Goal: Information Seeking & Learning: Learn about a topic

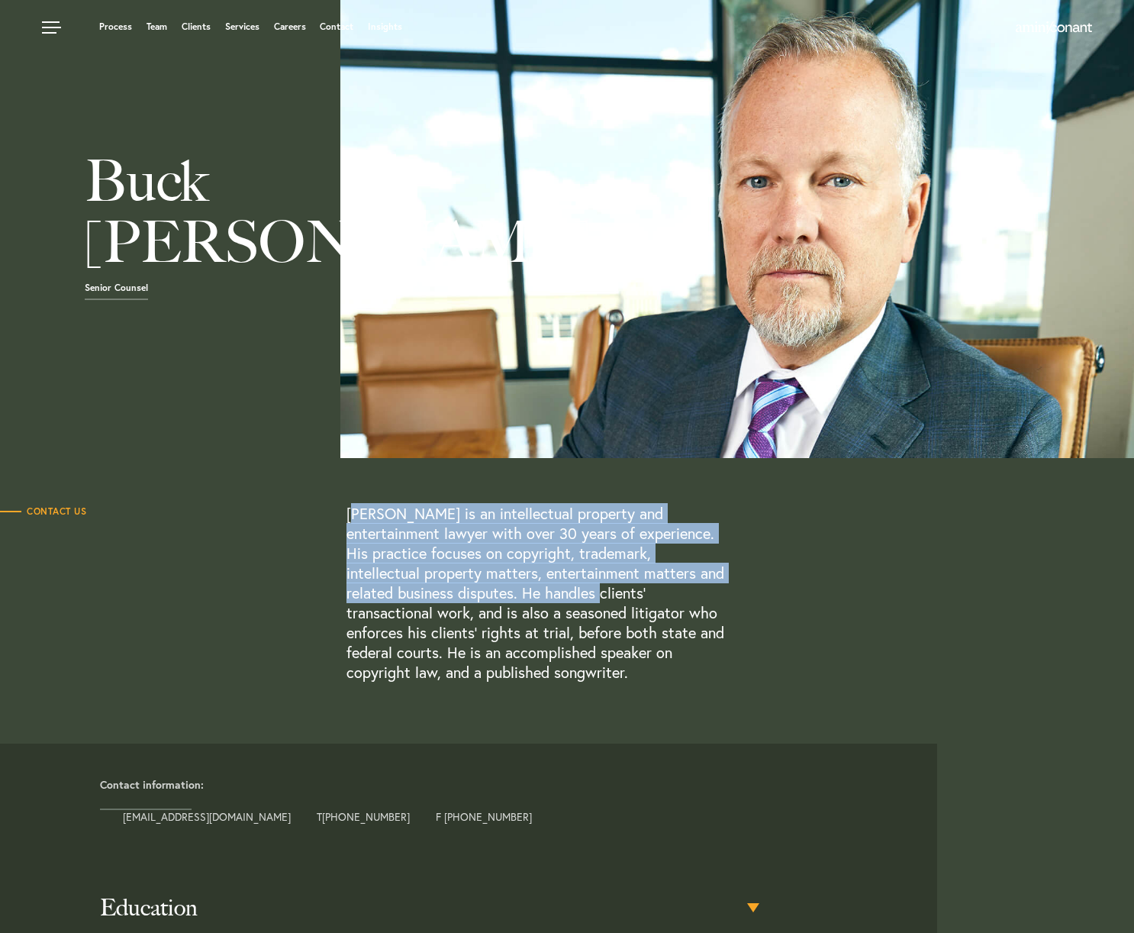
drag, startPoint x: 351, startPoint y: 513, endPoint x: 550, endPoint y: 592, distance: 214.5
click at [550, 592] on p "Buck McKinney is an intellectual property and entertainment lawyer with over 30…" at bounding box center [537, 593] width 381 height 179
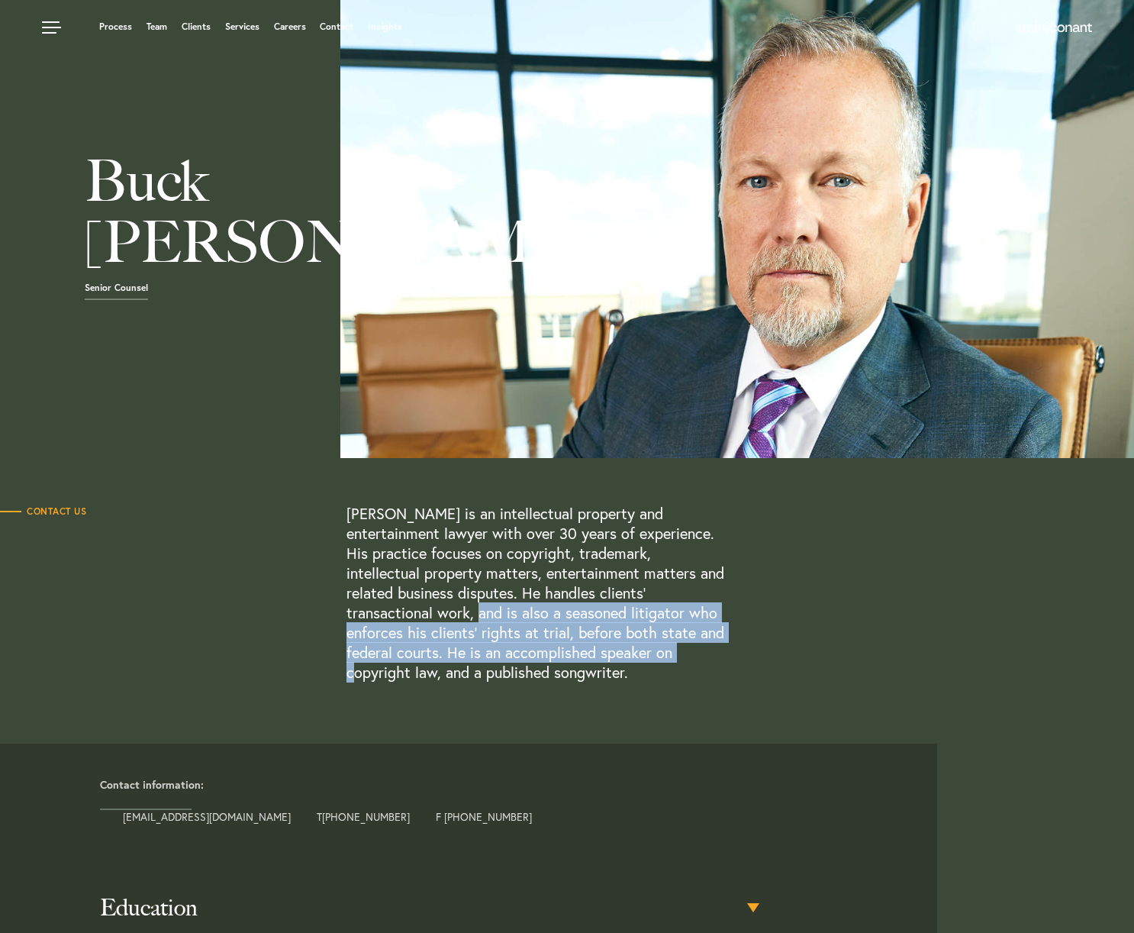
drag, startPoint x: 330, startPoint y: 616, endPoint x: 545, endPoint y: 657, distance: 219.1
click at [545, 657] on div "Contact Us Buck McKinney is an intellectual property and entertainment lawyer w…" at bounding box center [520, 593] width 1040 height 179
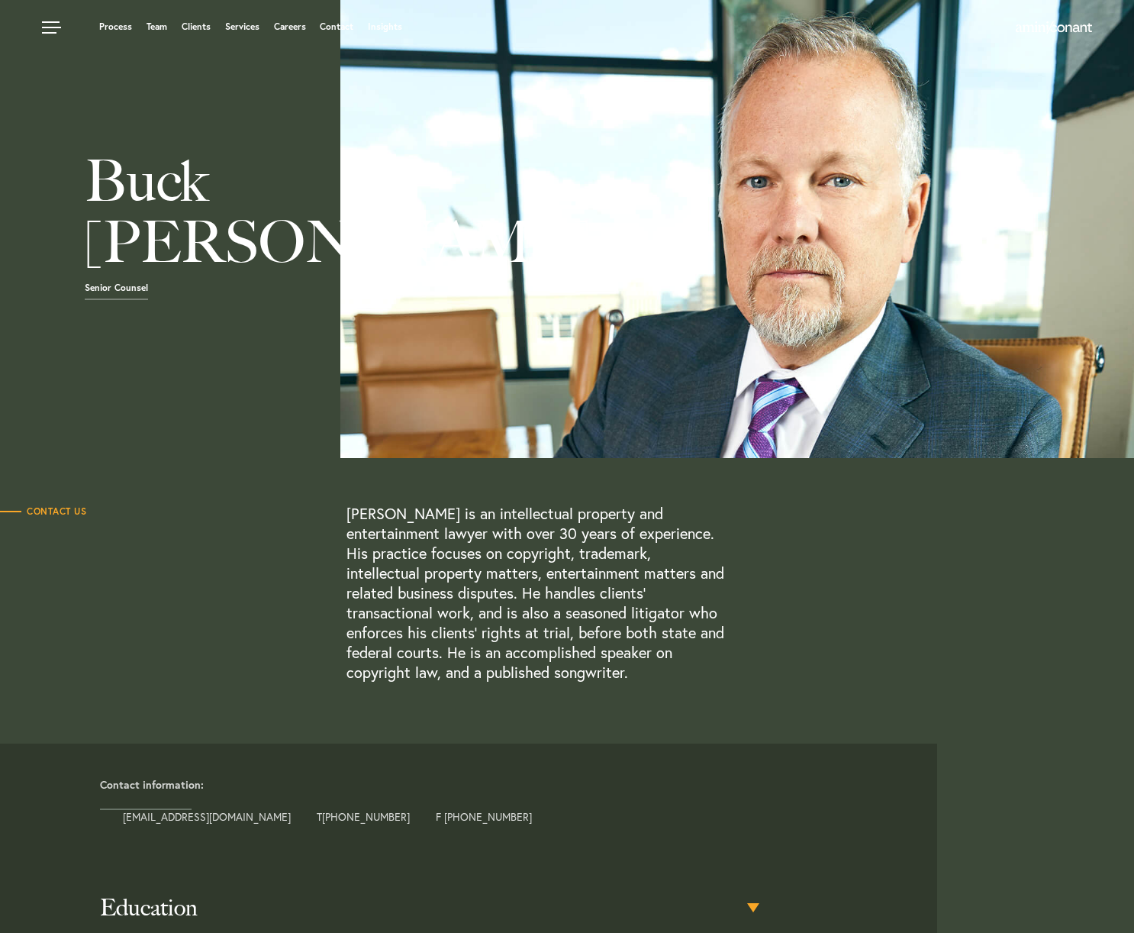
click at [553, 652] on p "Buck McKinney is an intellectual property and entertainment lawyer with over 30…" at bounding box center [537, 593] width 381 height 179
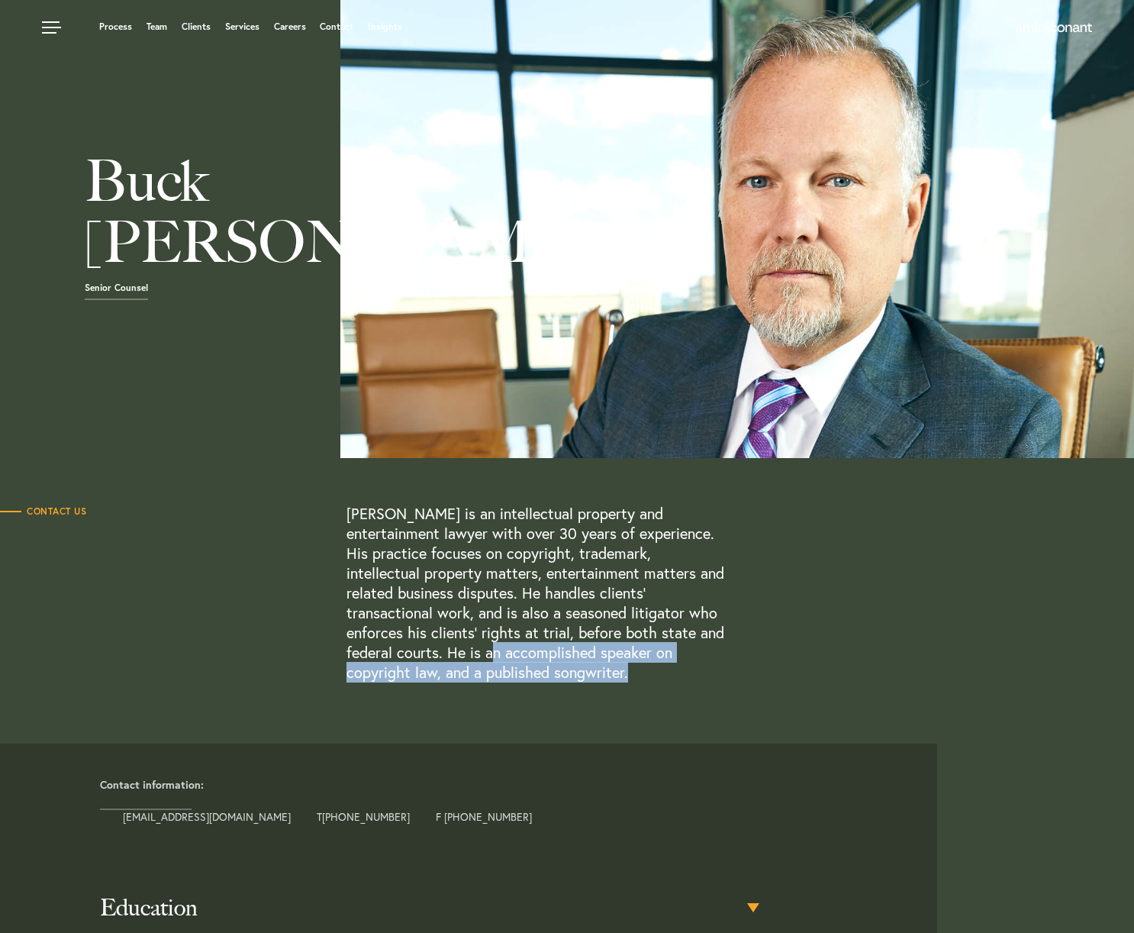
drag, startPoint x: 356, startPoint y: 650, endPoint x: 515, endPoint y: 672, distance: 160.3
click at [515, 672] on p "Buck McKinney is an intellectual property and entertainment lawyer with over 30…" at bounding box center [537, 593] width 381 height 179
click at [515, 672] on p "[PERSON_NAME] is an intellectual property and entertainment lawyer with over 30…" at bounding box center [537, 593] width 381 height 179
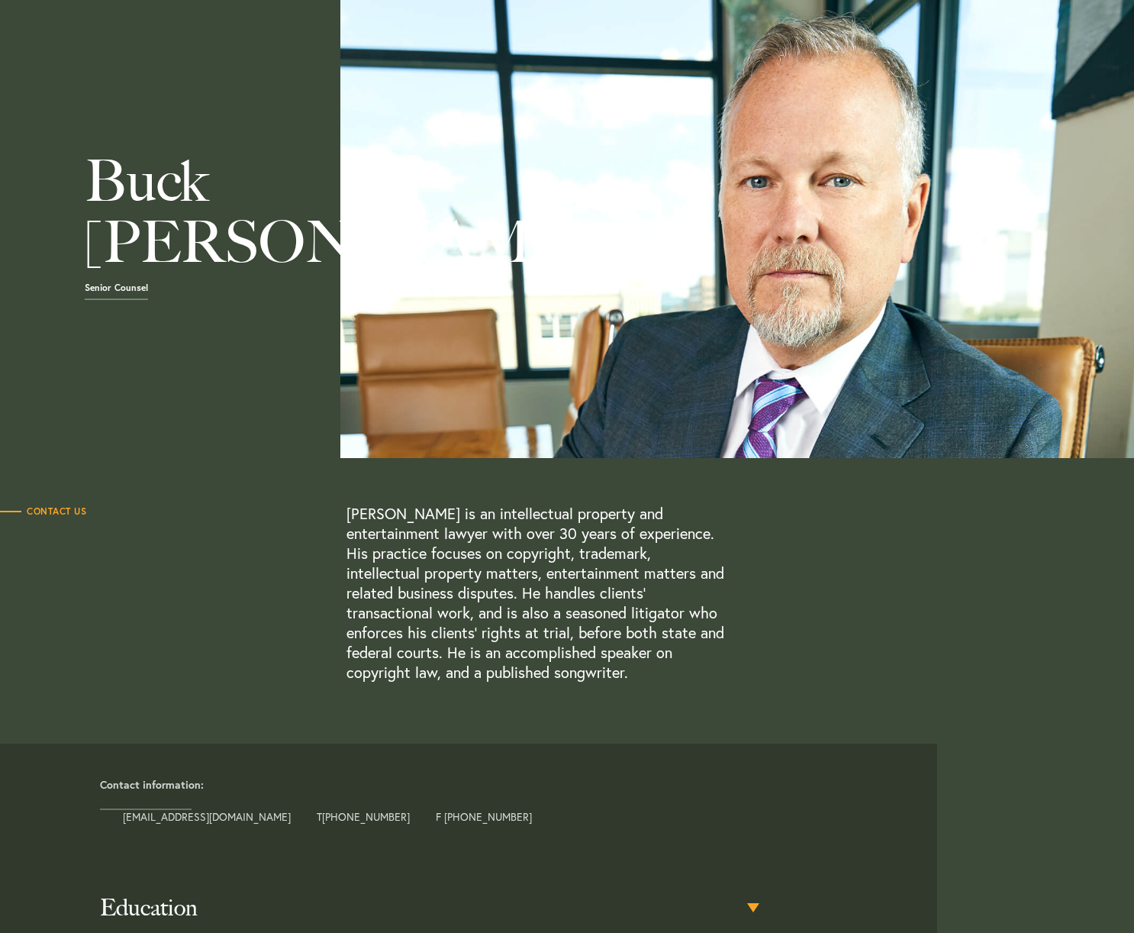
scroll to position [475, 0]
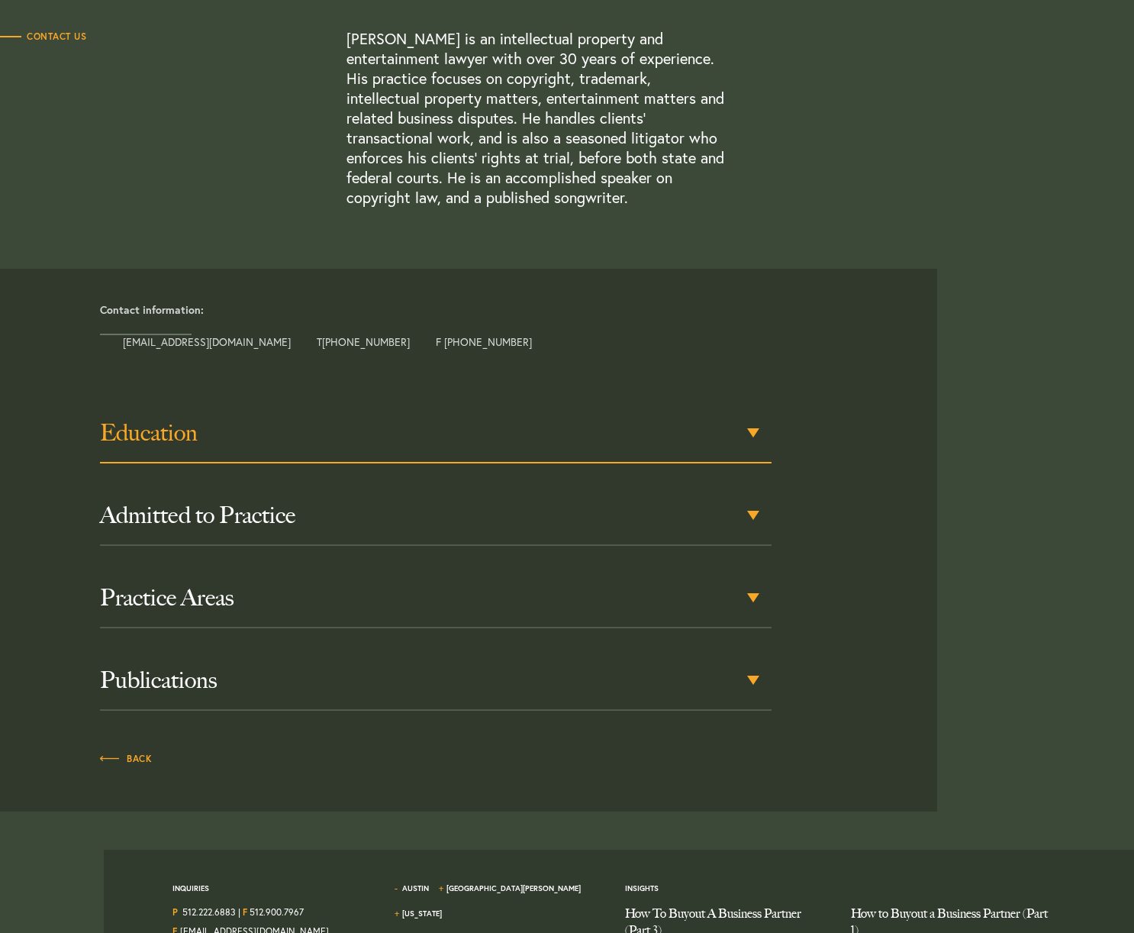
click at [748, 426] on h3 "Education" at bounding box center [436, 432] width 672 height 27
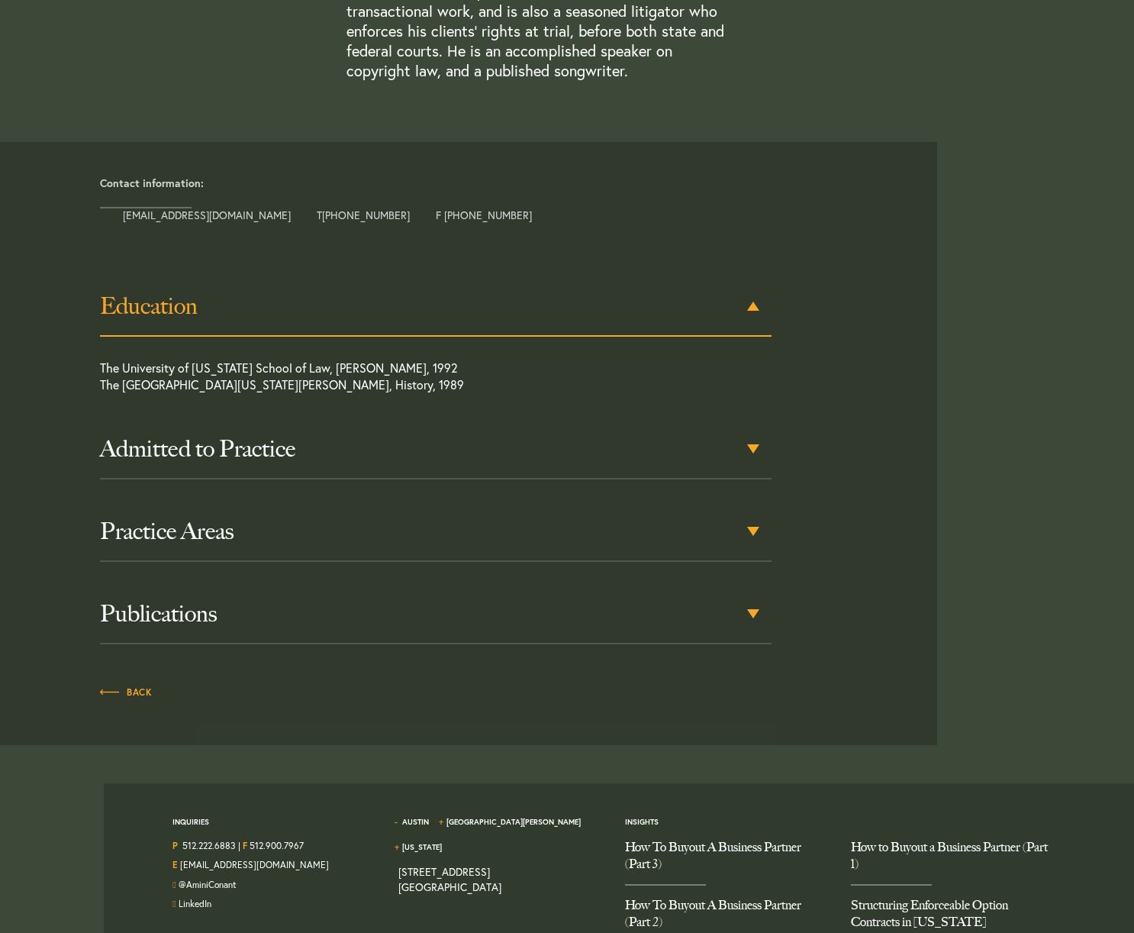
scroll to position [646, 0]
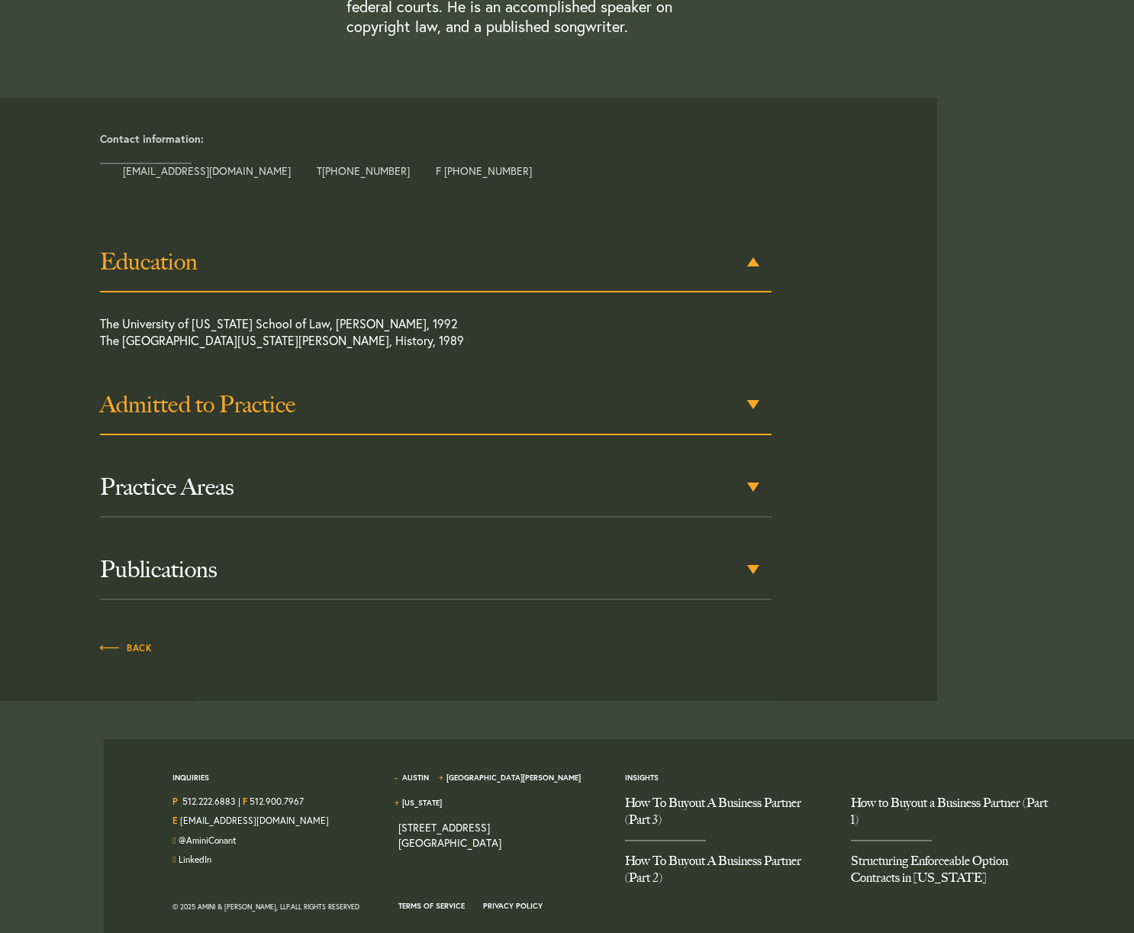
click at [463, 407] on h3 "Admitted to Practice" at bounding box center [436, 404] width 672 height 27
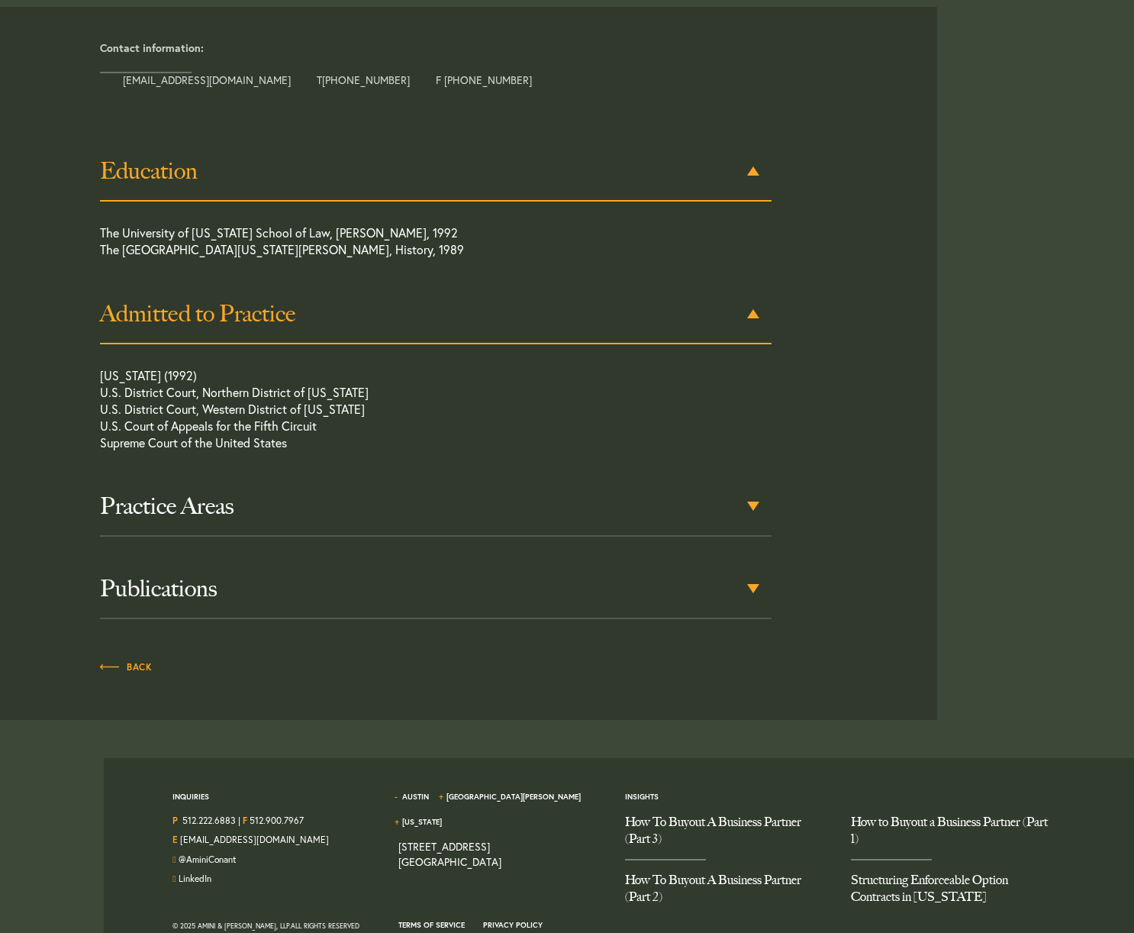
scroll to position [768, 0]
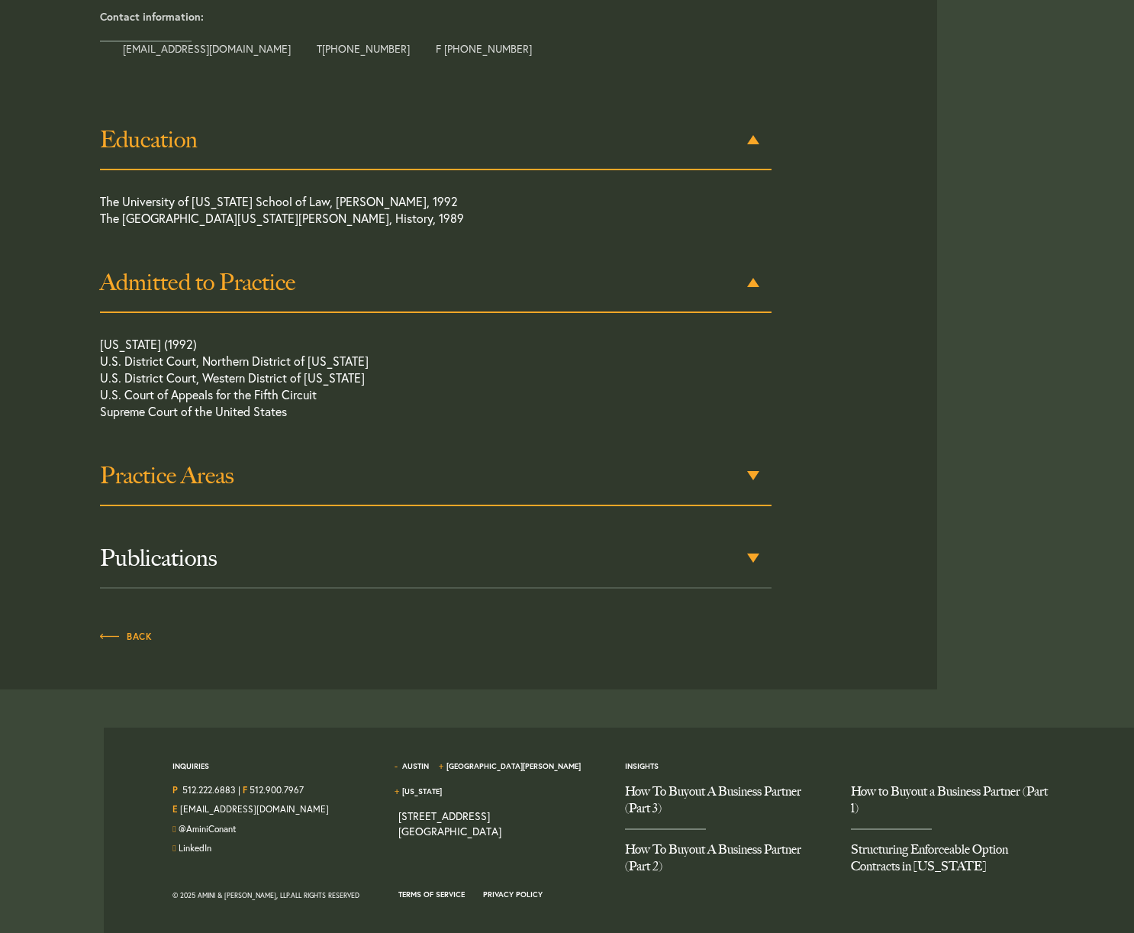
click at [256, 476] on h3 "Practice Areas" at bounding box center [436, 475] width 672 height 27
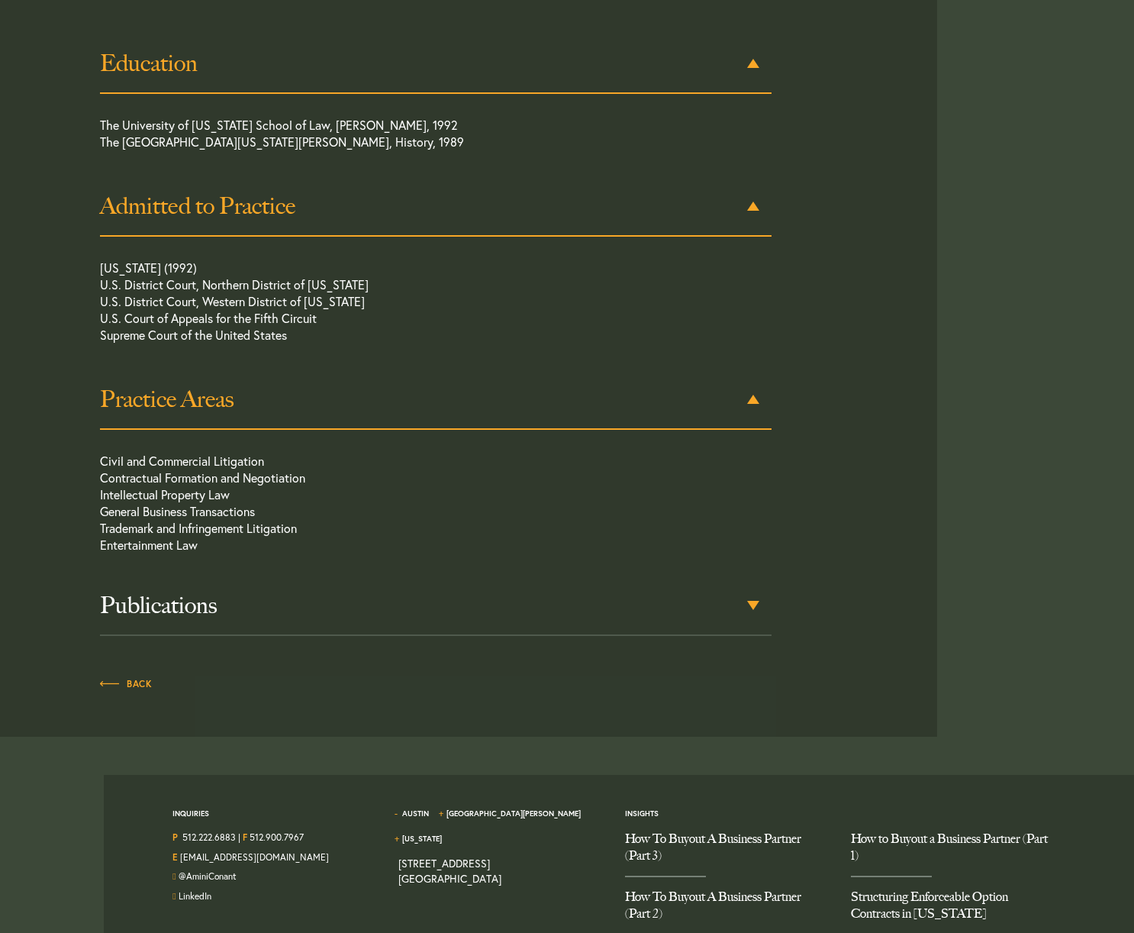
scroll to position [895, 0]
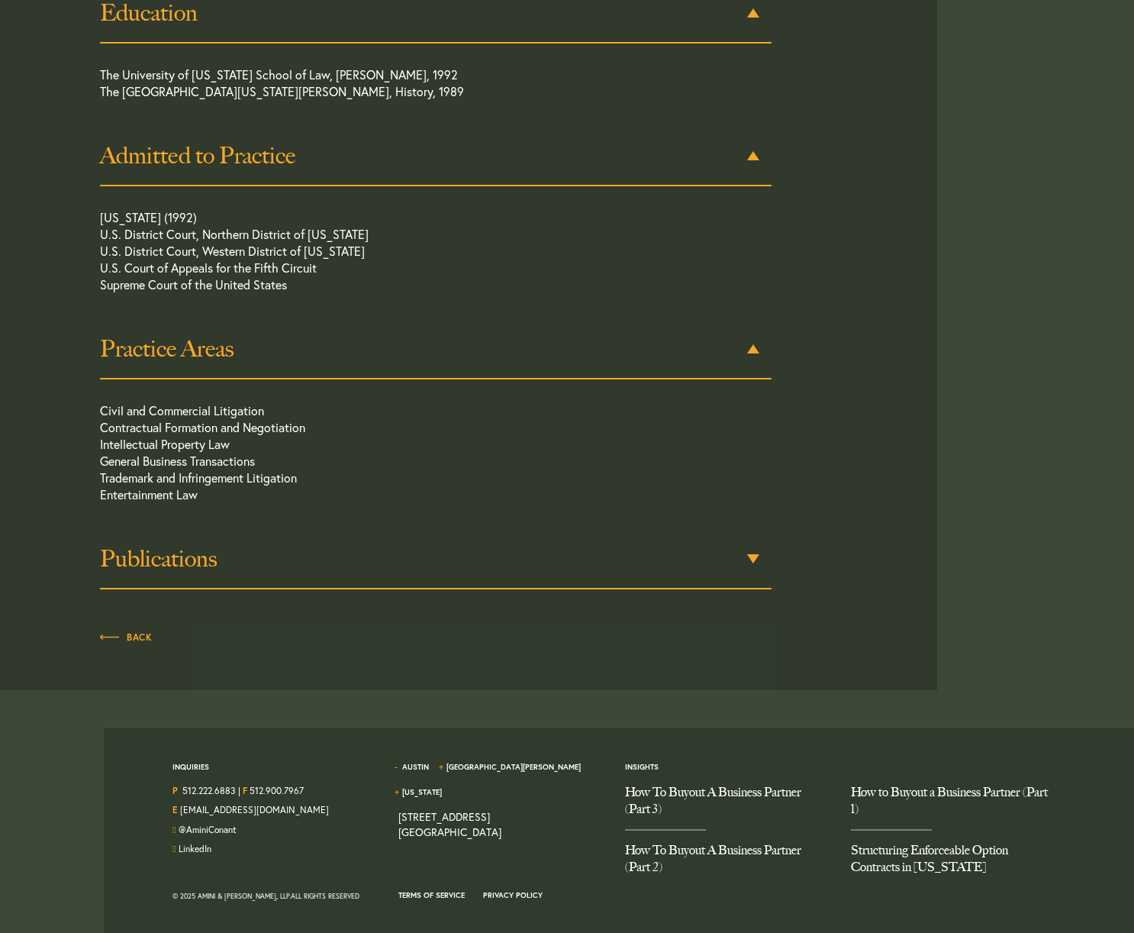
drag, startPoint x: 736, startPoint y: 557, endPoint x: 675, endPoint y: 552, distance: 61.2
click at [736, 557] on h3 "Publications" at bounding box center [436, 558] width 672 height 27
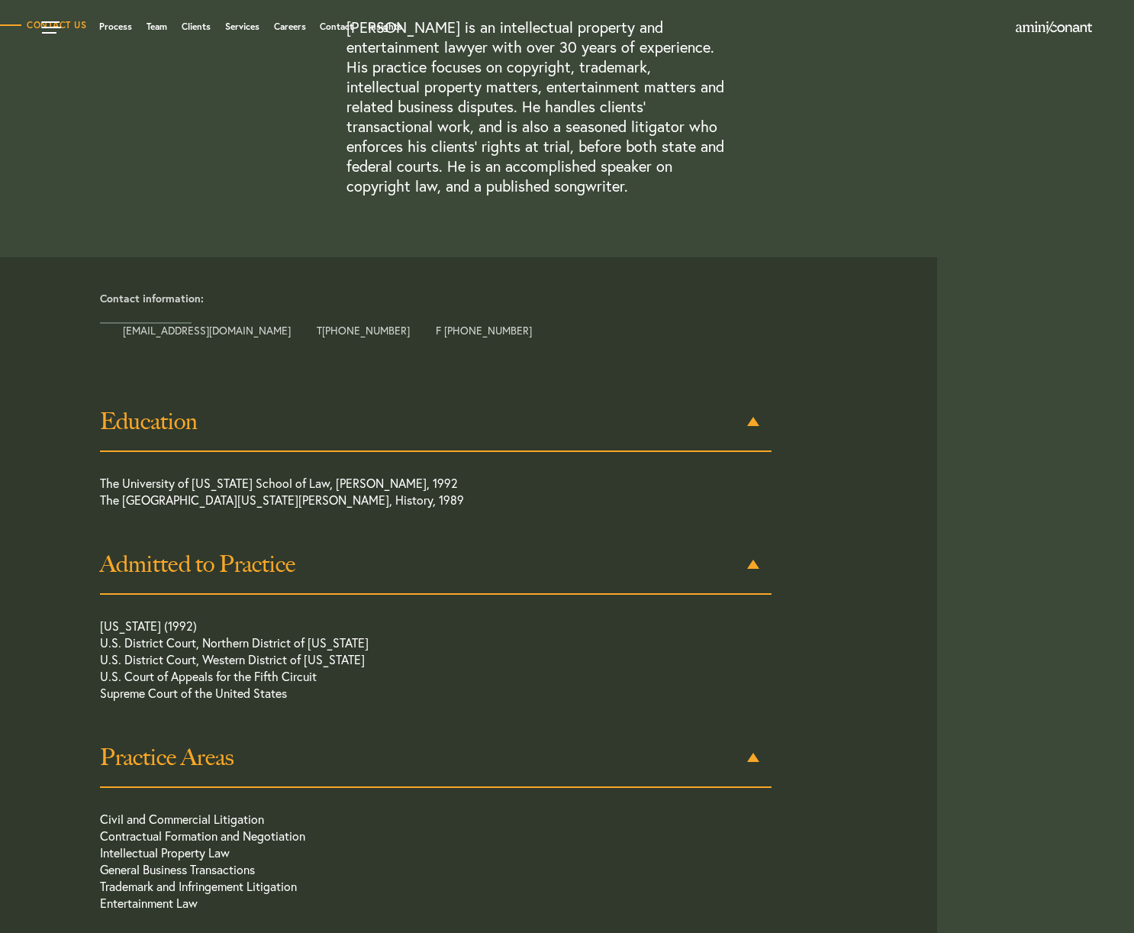
scroll to position [0, 0]
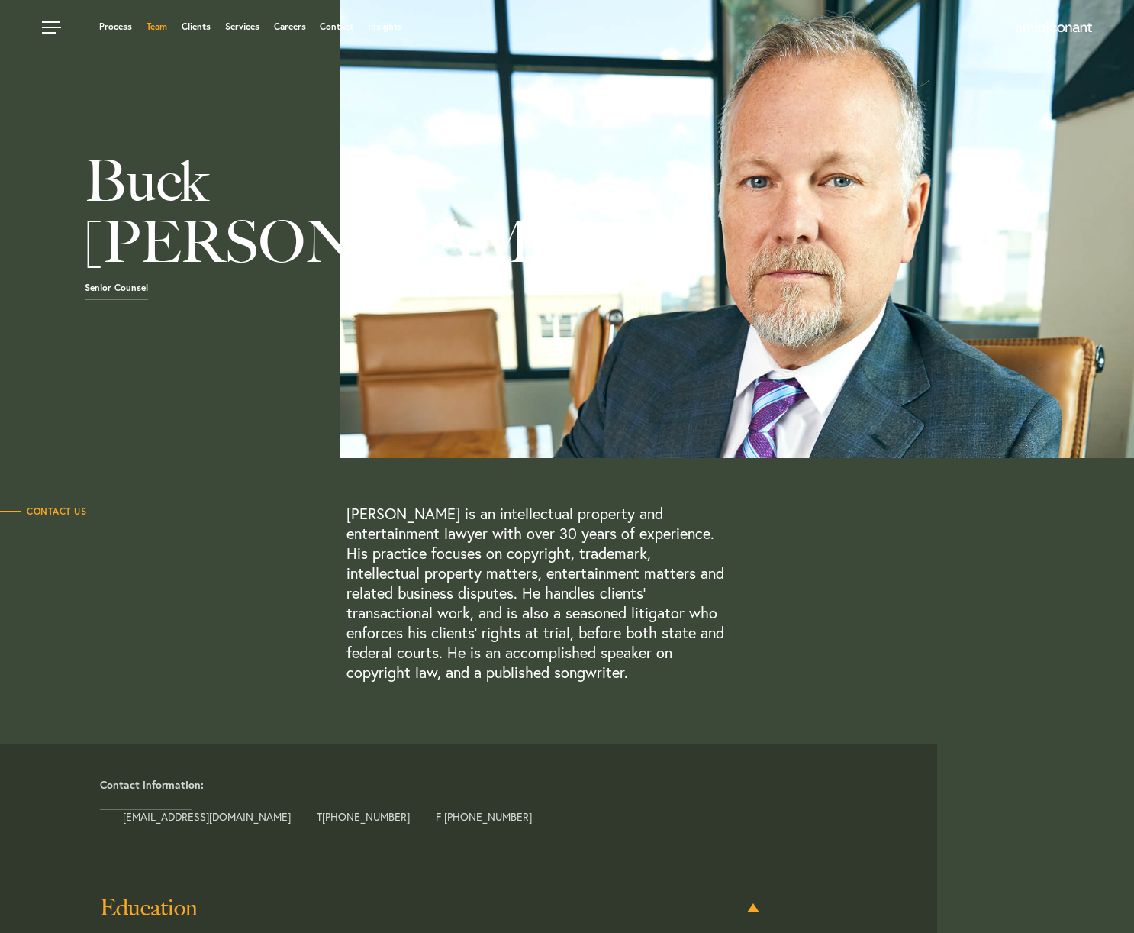
click at [155, 30] on link "Team" at bounding box center [157, 26] width 21 height 9
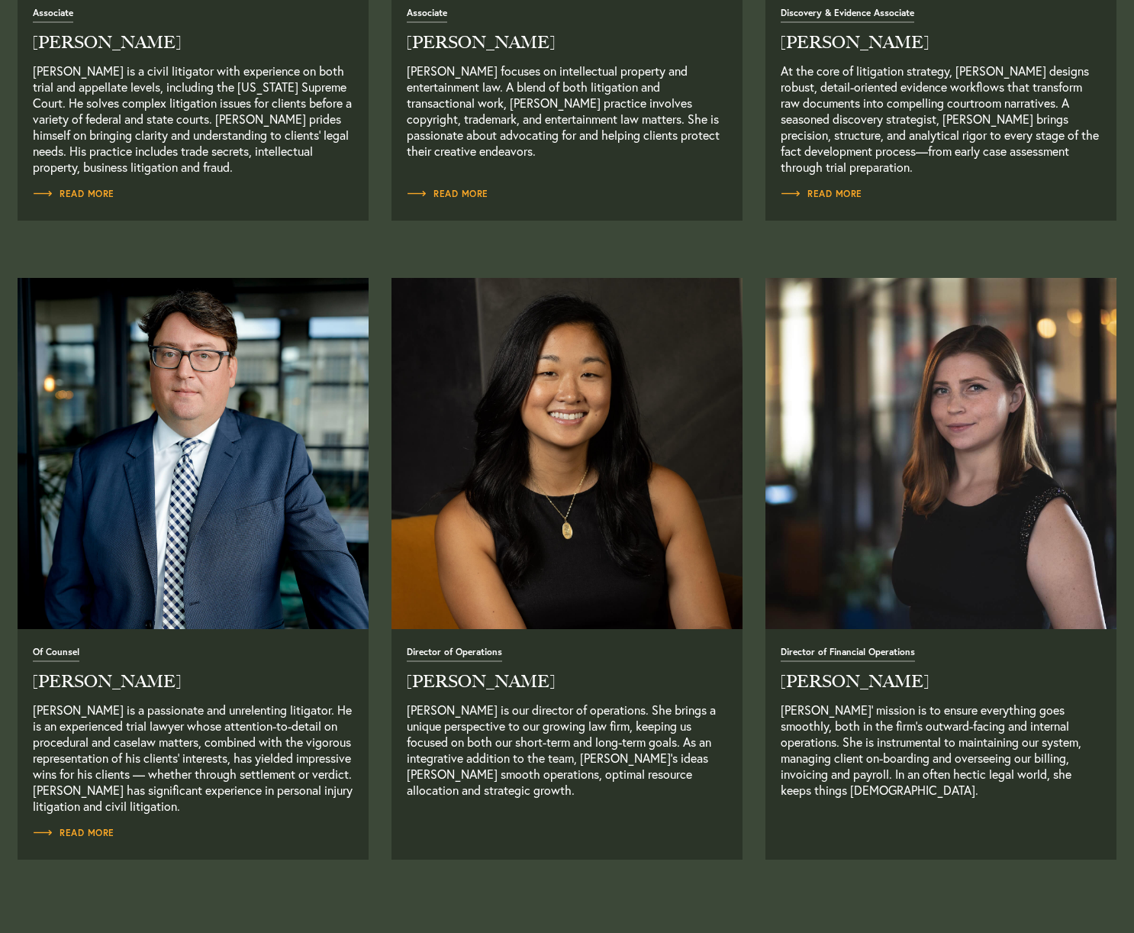
scroll to position [2264, 0]
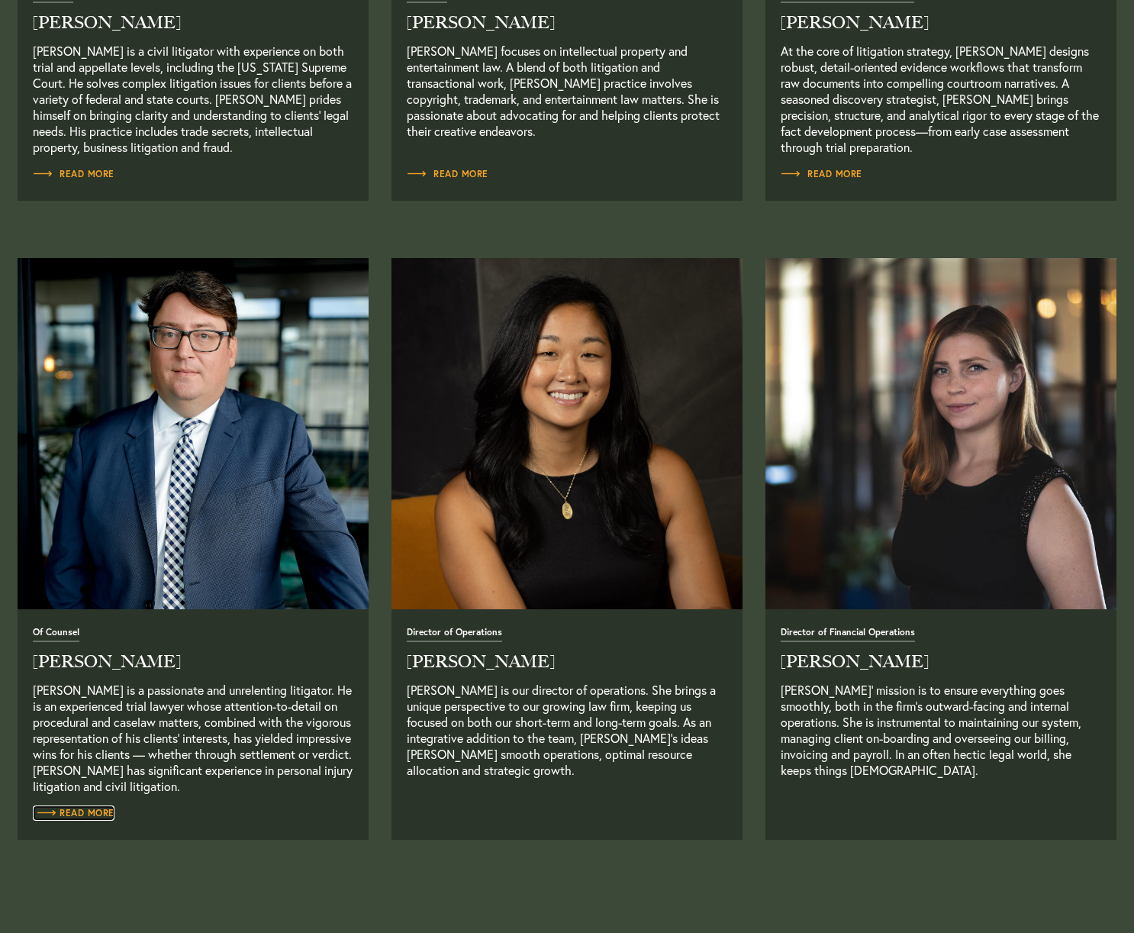
click at [68, 818] on span "Read More" at bounding box center [74, 812] width 82 height 9
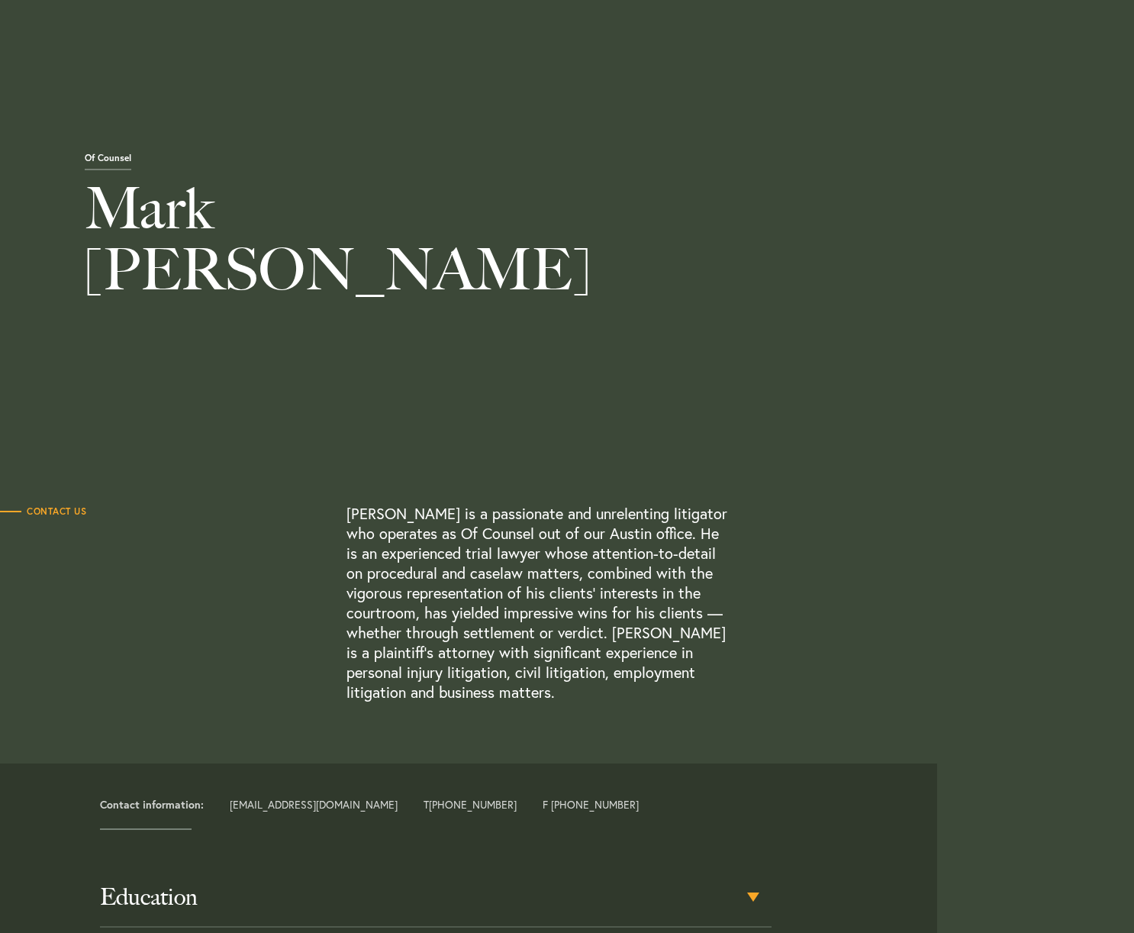
scroll to position [589, 0]
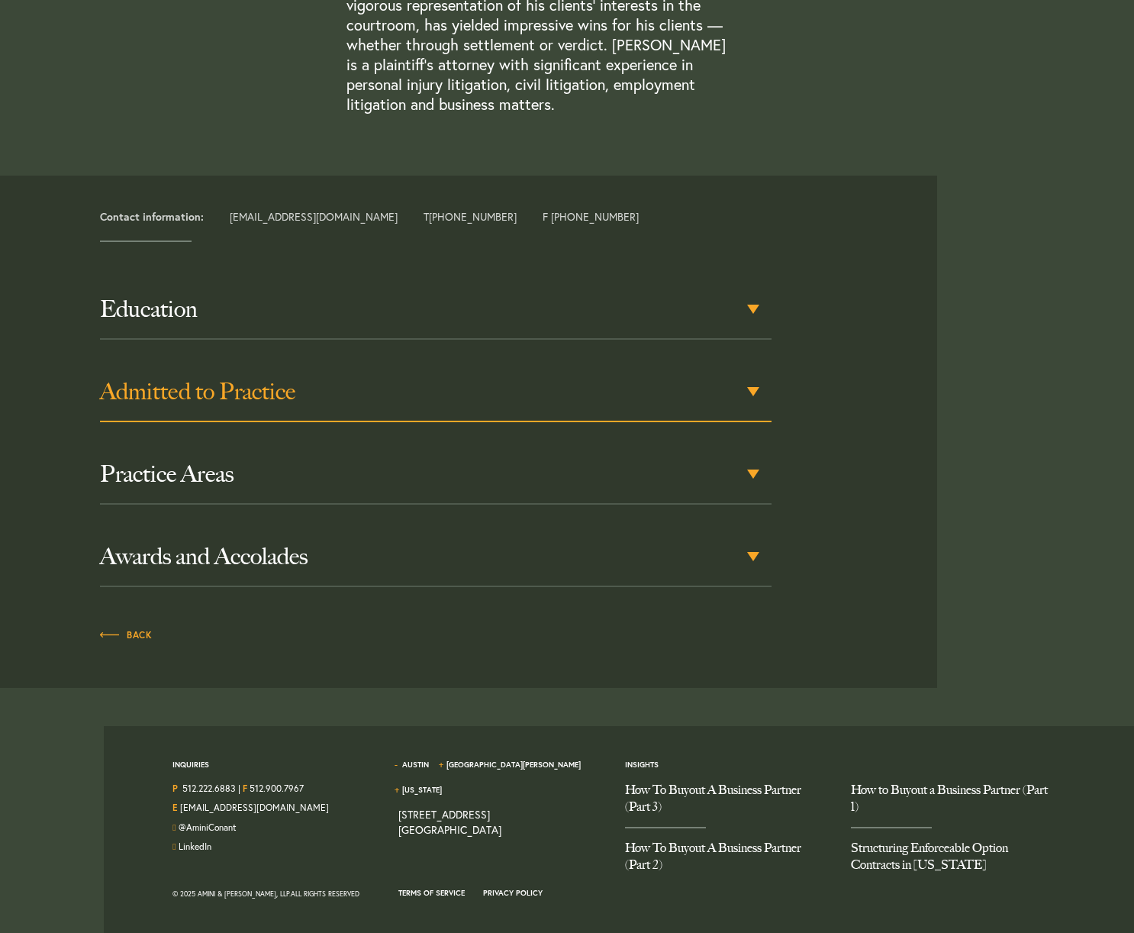
click at [382, 394] on h3 "Admitted to Practice" at bounding box center [436, 391] width 672 height 27
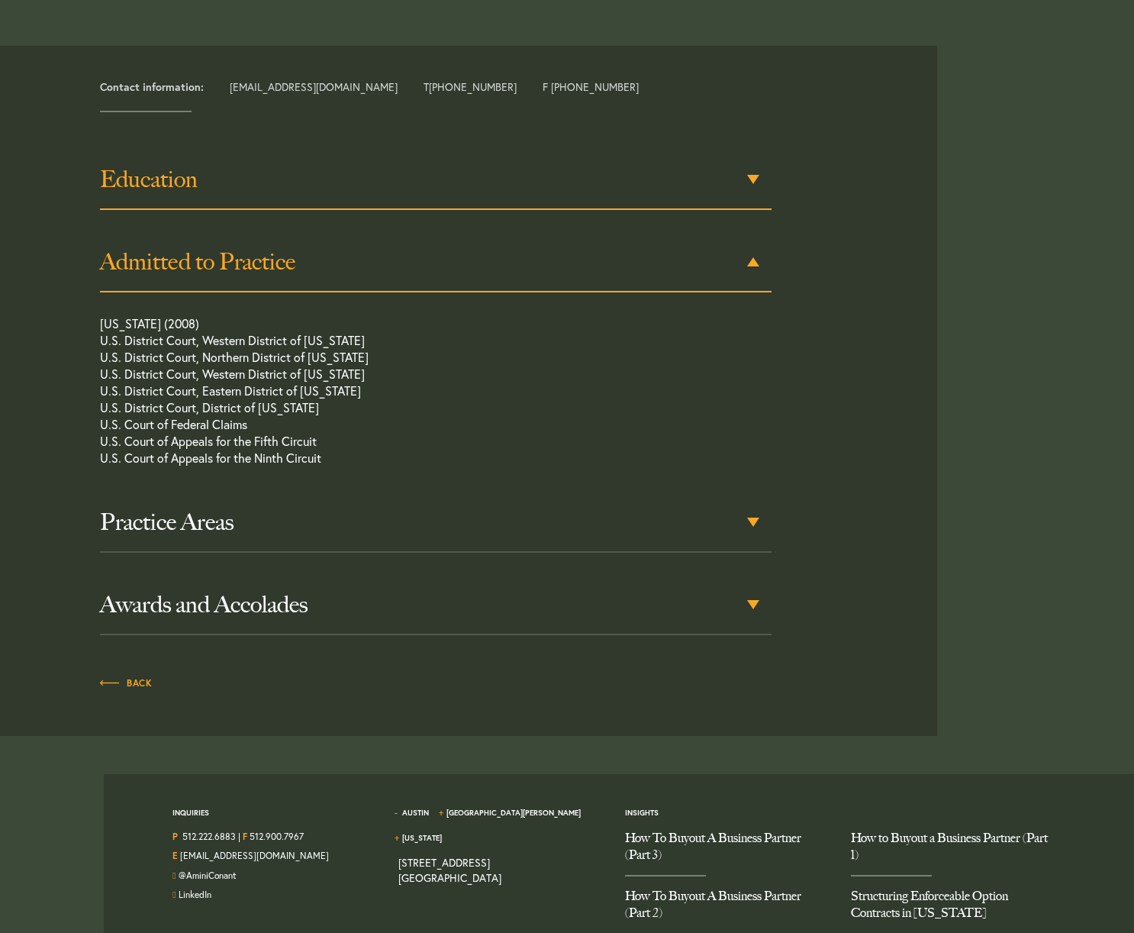
click at [202, 182] on h3 "Education" at bounding box center [436, 179] width 672 height 27
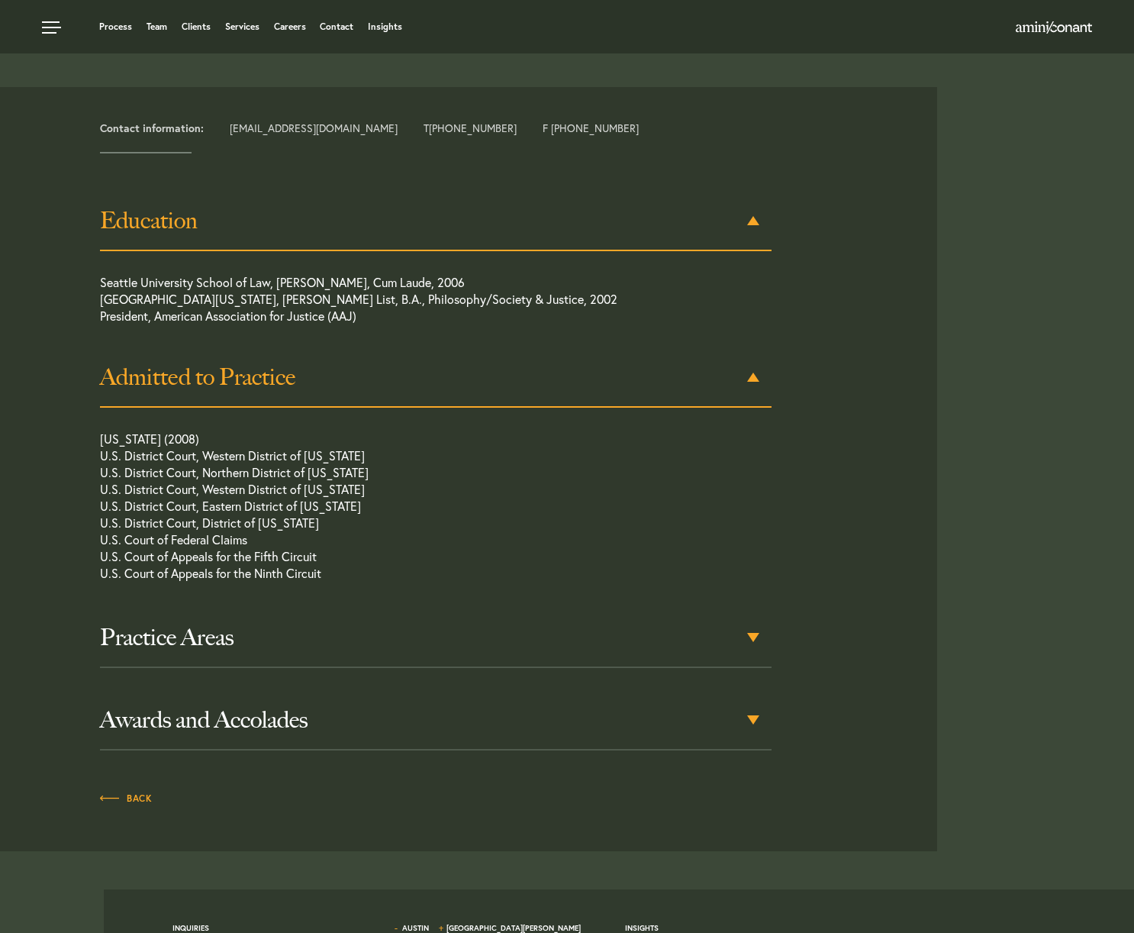
scroll to position [635, 0]
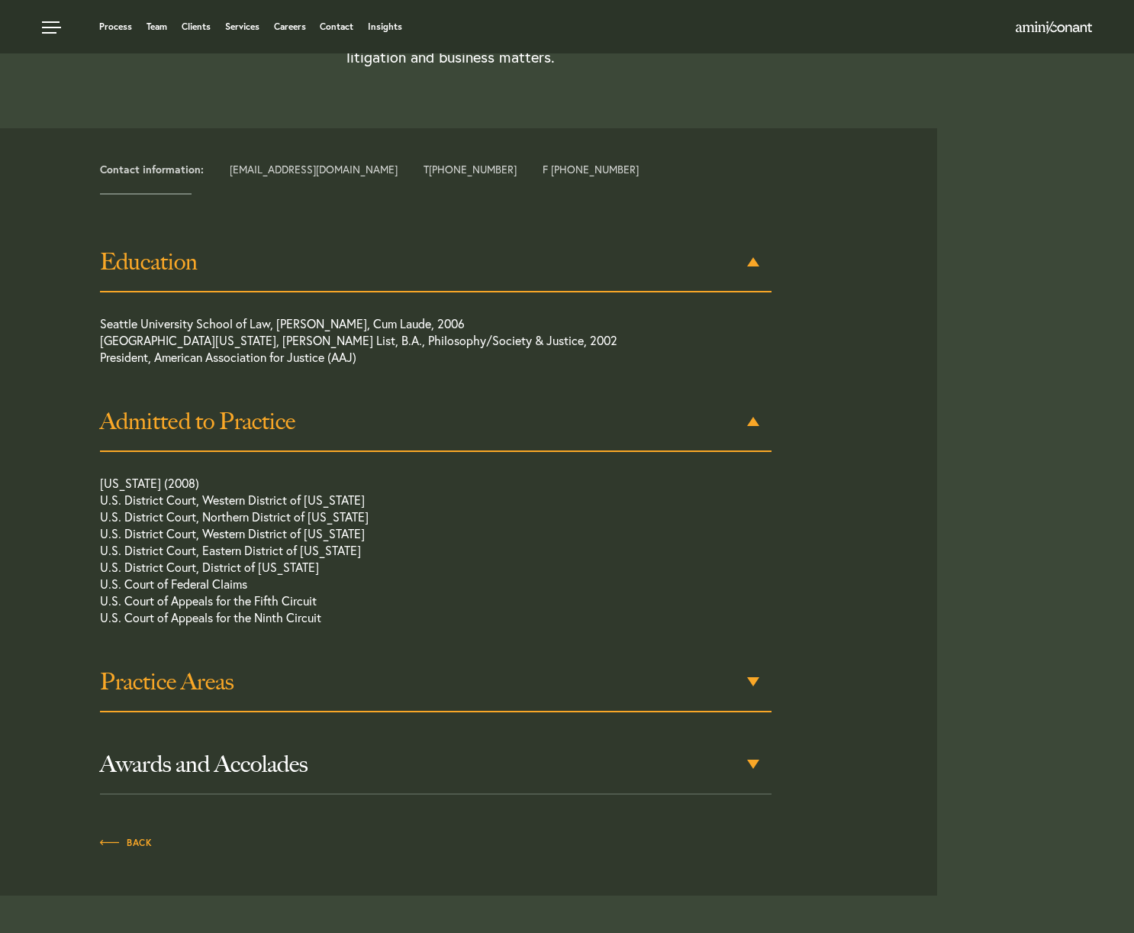
click at [191, 684] on h3 "Practice Areas" at bounding box center [436, 681] width 672 height 27
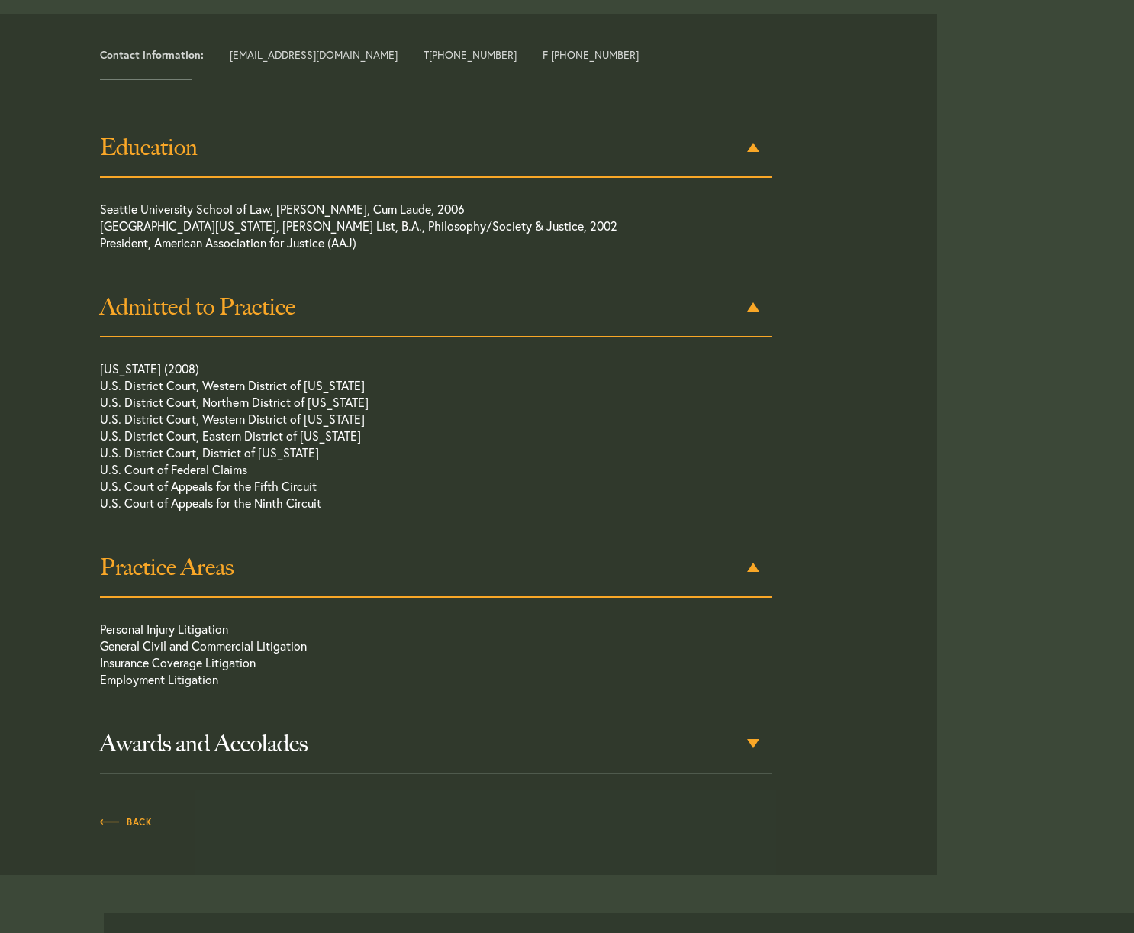
scroll to position [936, 0]
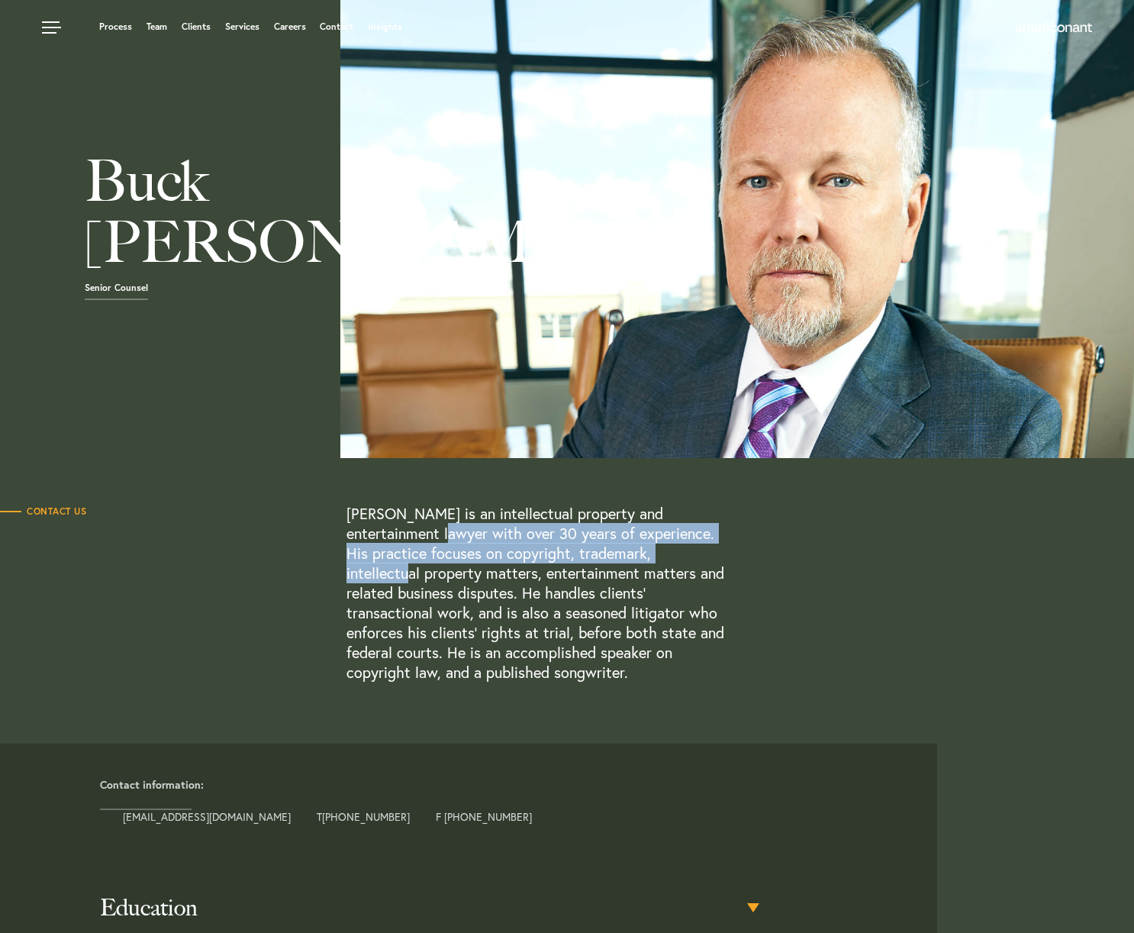
drag, startPoint x: 613, startPoint y: 546, endPoint x: 708, endPoint y: 547, distance: 94.7
click at [710, 547] on p "[PERSON_NAME] is an intellectual property and entertainment lawyer with over 30…" at bounding box center [537, 593] width 381 height 179
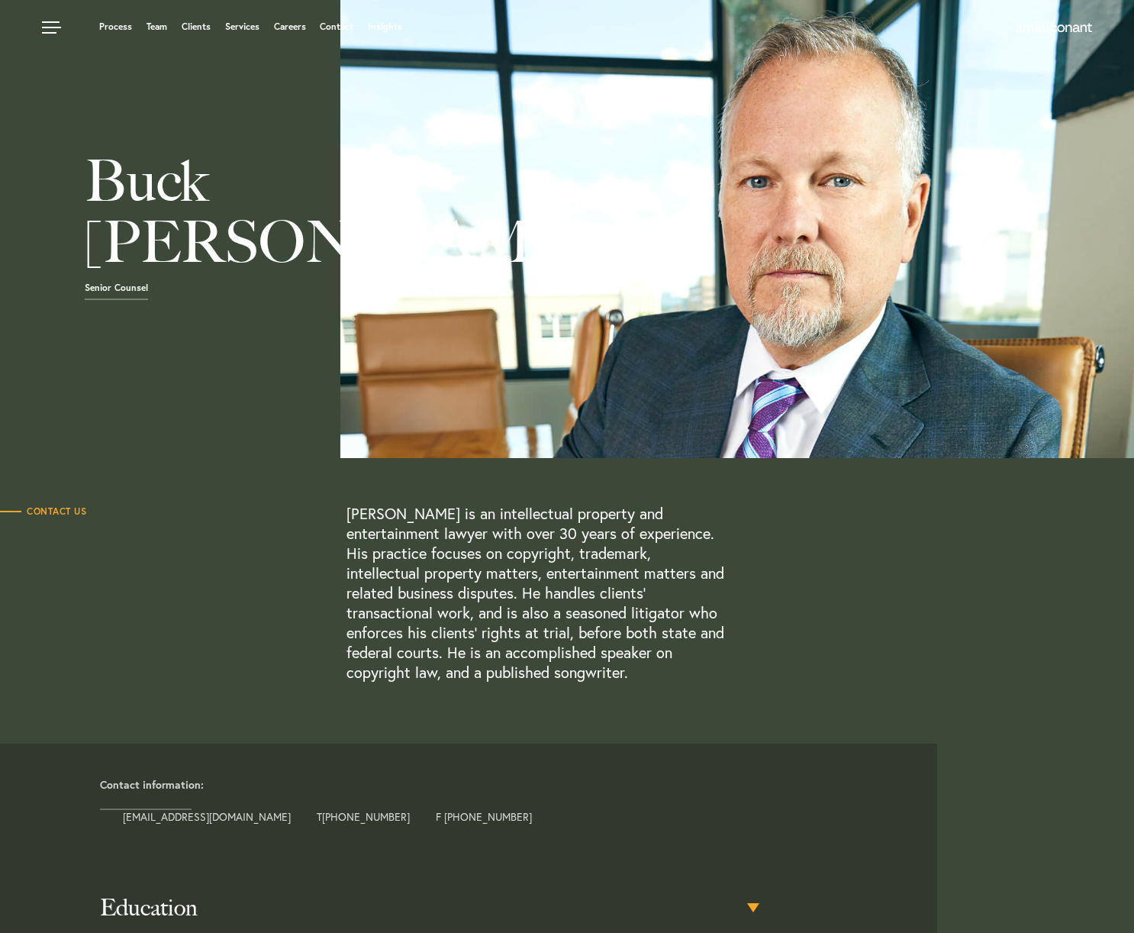
drag, startPoint x: 489, startPoint y: 549, endPoint x: 412, endPoint y: 556, distance: 76.6
click at [491, 549] on p "[PERSON_NAME] is an intellectual property and entertainment lawyer with over 30…" at bounding box center [537, 593] width 381 height 179
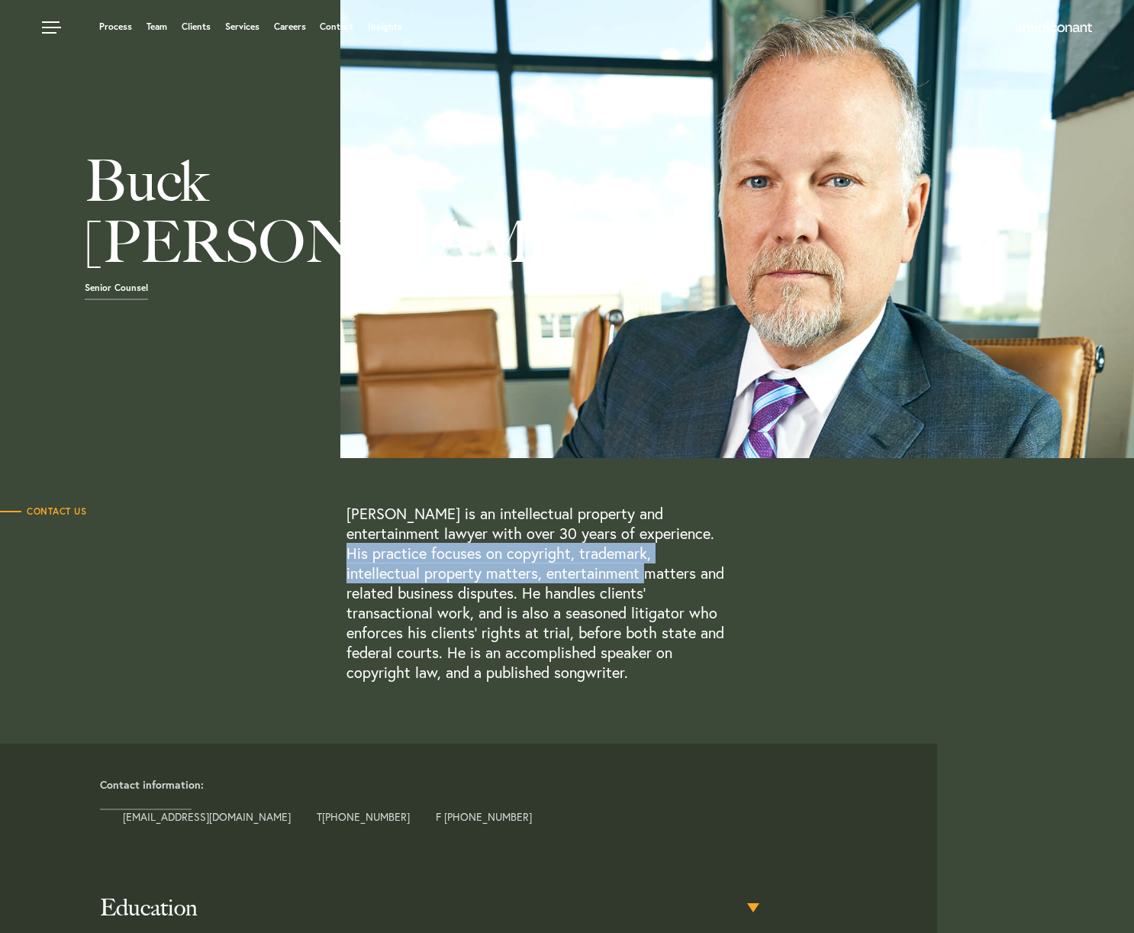
drag, startPoint x: 348, startPoint y: 548, endPoint x: 568, endPoint y: 563, distance: 220.4
click at [568, 563] on p "[PERSON_NAME] is an intellectual property and entertainment lawyer with over 30…" at bounding box center [537, 593] width 381 height 179
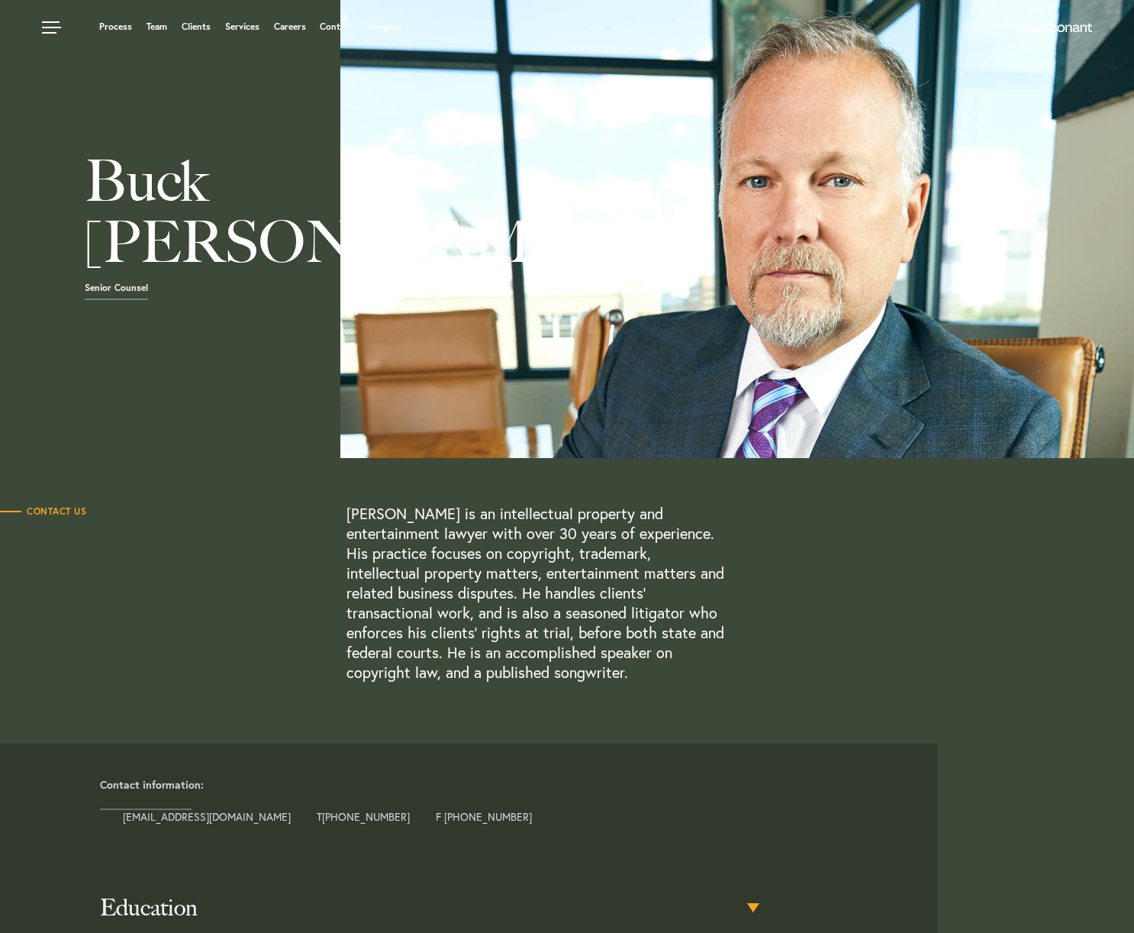
click at [577, 563] on p "[PERSON_NAME] is an intellectual property and entertainment lawyer with over 30…" at bounding box center [537, 593] width 381 height 179
drag, startPoint x: 512, startPoint y: 550, endPoint x: 673, endPoint y: 548, distance: 161.1
click at [673, 548] on p "[PERSON_NAME] is an intellectual property and entertainment lawyer with over 30…" at bounding box center [537, 593] width 381 height 179
drag, startPoint x: 749, startPoint y: 547, endPoint x: 646, endPoint y: 555, distance: 103.3
click at [728, 548] on div "[PERSON_NAME] is an intellectual property and entertainment lawyer with over 30…" at bounding box center [693, 593] width 693 height 179
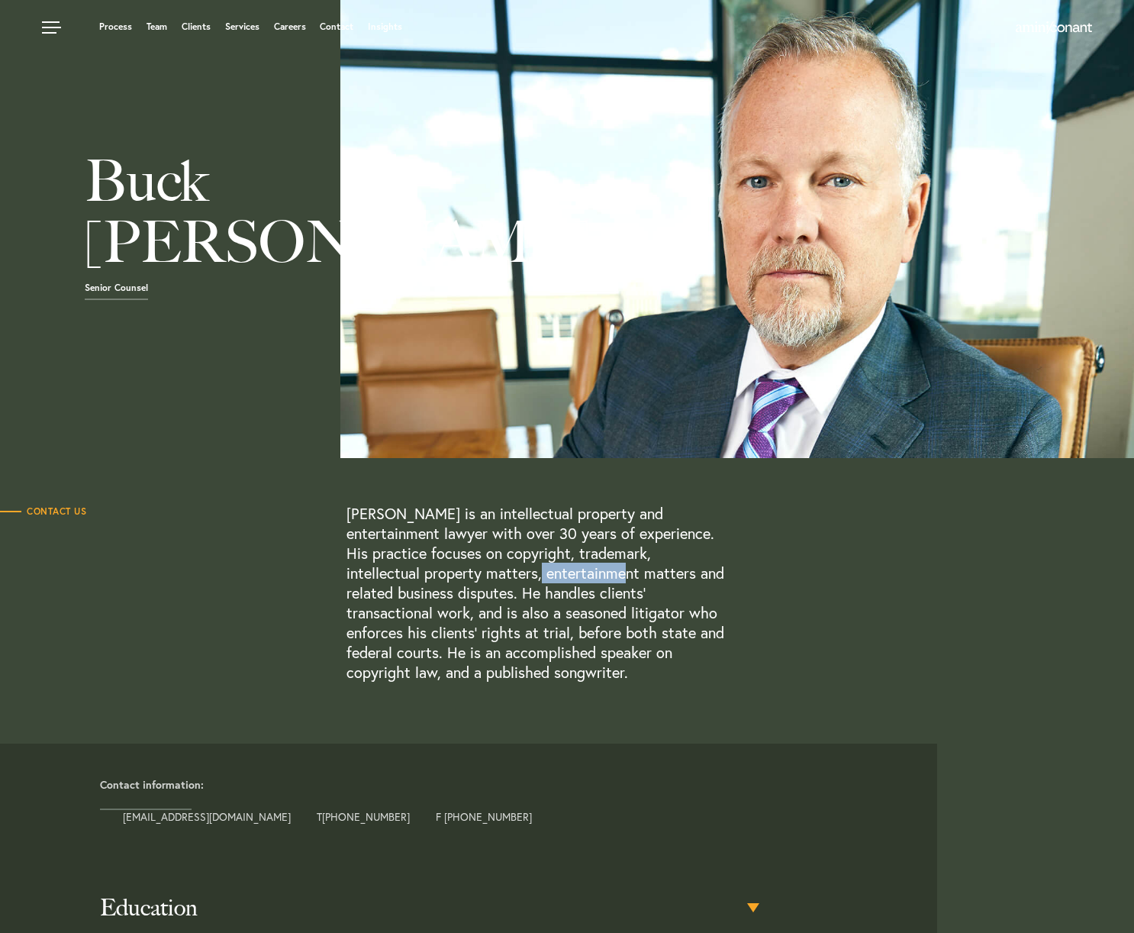
drag, startPoint x: 504, startPoint y: 580, endPoint x: 518, endPoint y: 580, distance: 14.5
click at [550, 579] on p "[PERSON_NAME] is an intellectual property and entertainment lawyer with over 30…" at bounding box center [537, 593] width 381 height 179
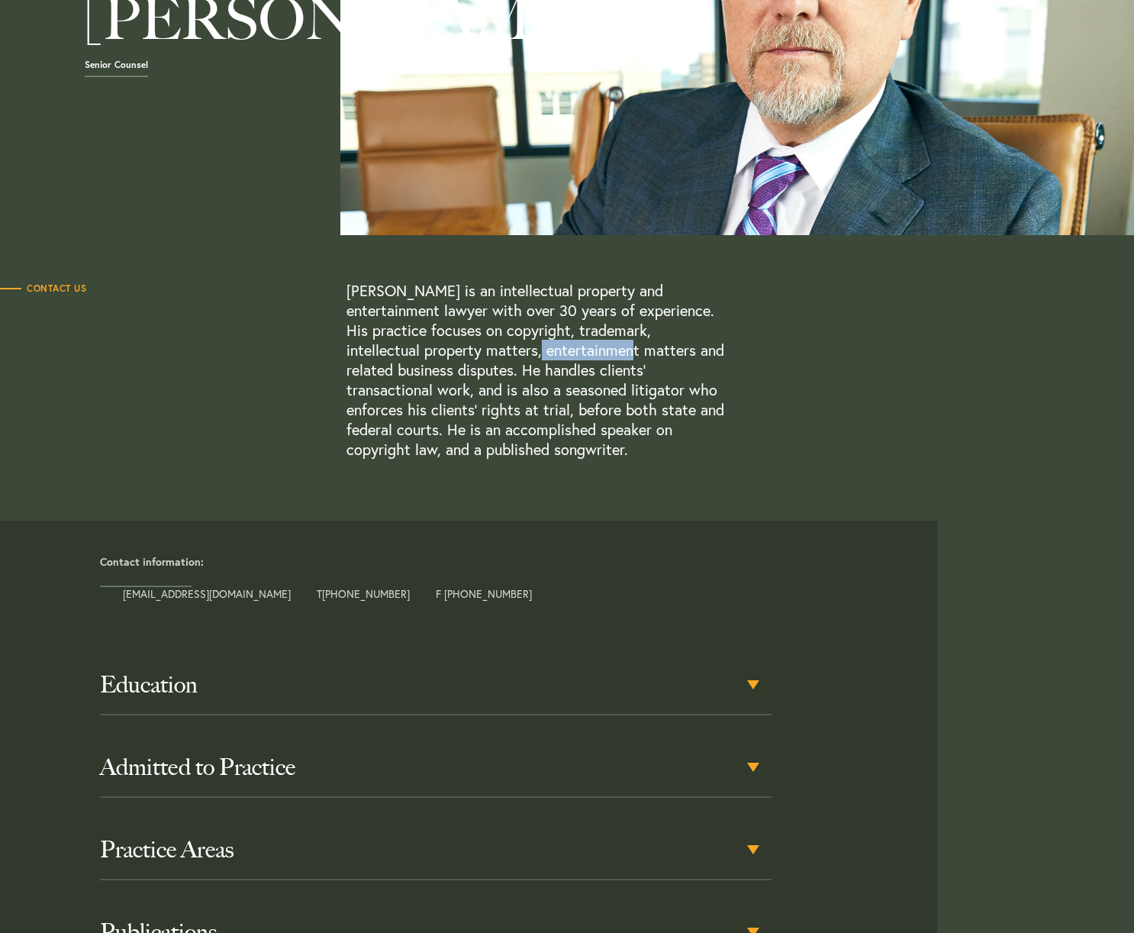
scroll to position [237, 0]
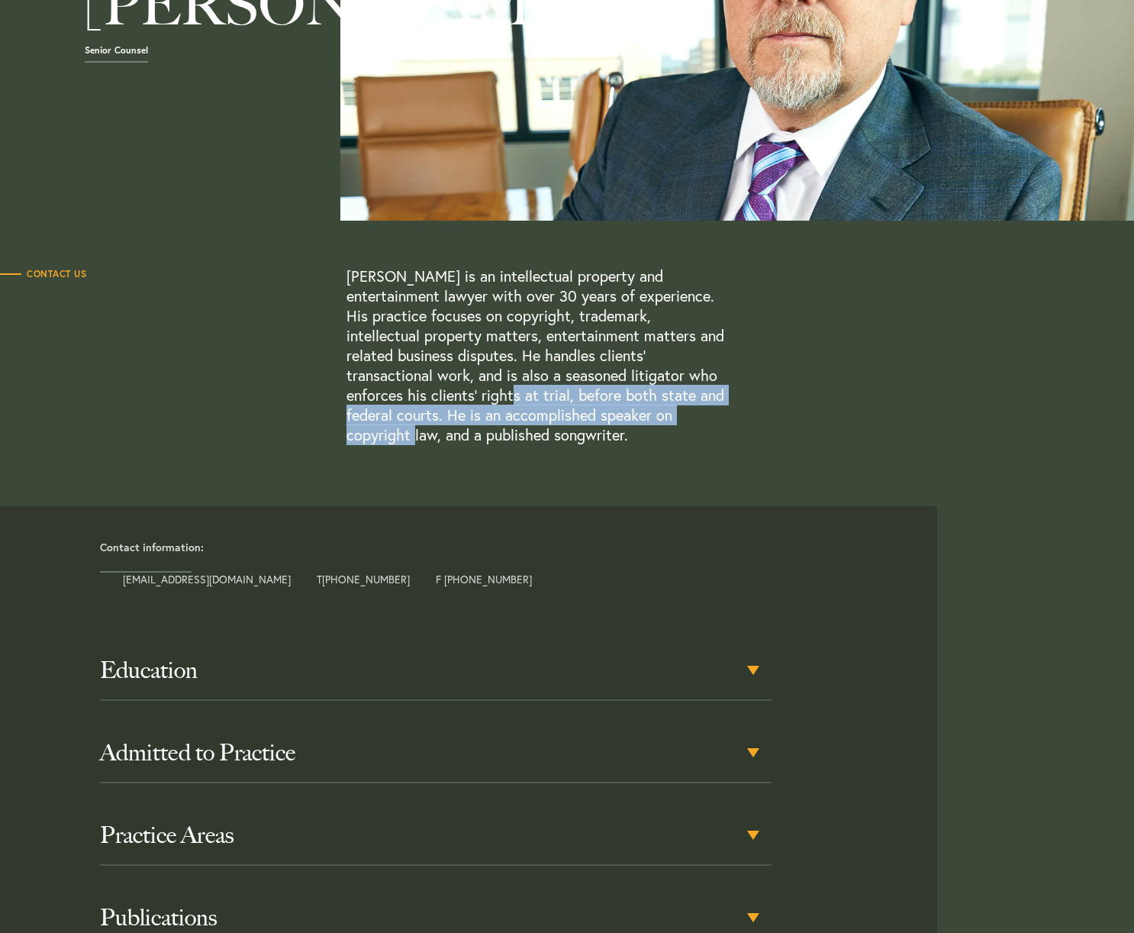
drag, startPoint x: 505, startPoint y: 400, endPoint x: 605, endPoint y: 423, distance: 103.3
click at [605, 423] on p "[PERSON_NAME] is an intellectual property and entertainment lawyer with over 30…" at bounding box center [537, 355] width 381 height 179
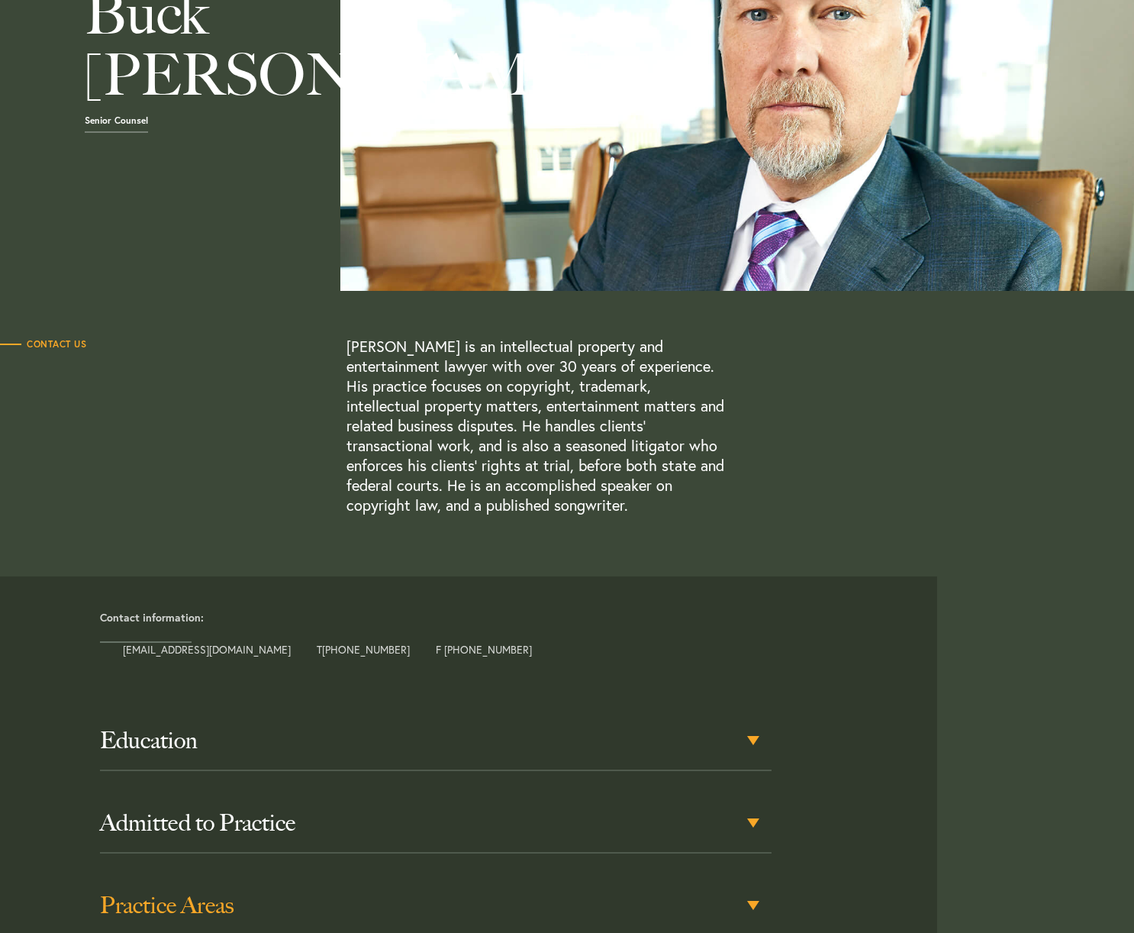
scroll to position [392, 0]
